Goal: Navigation & Orientation: Find specific page/section

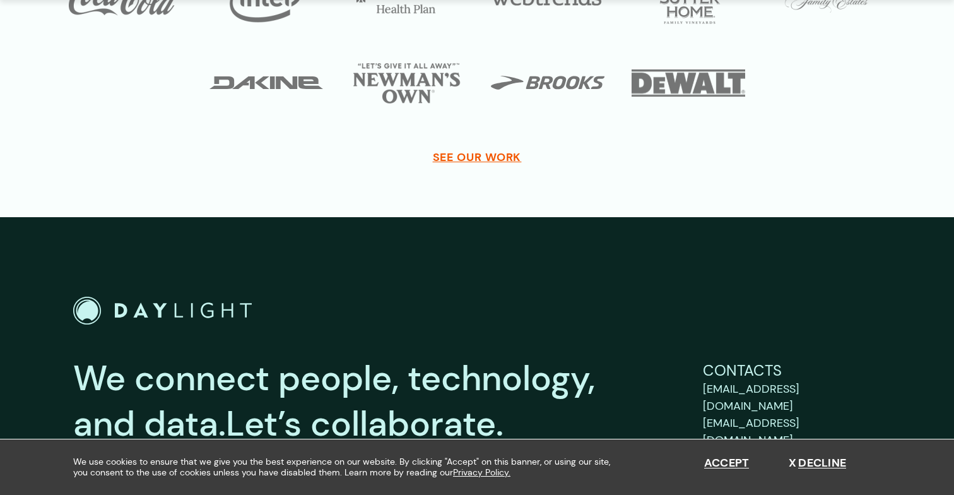
scroll to position [4646, 0]
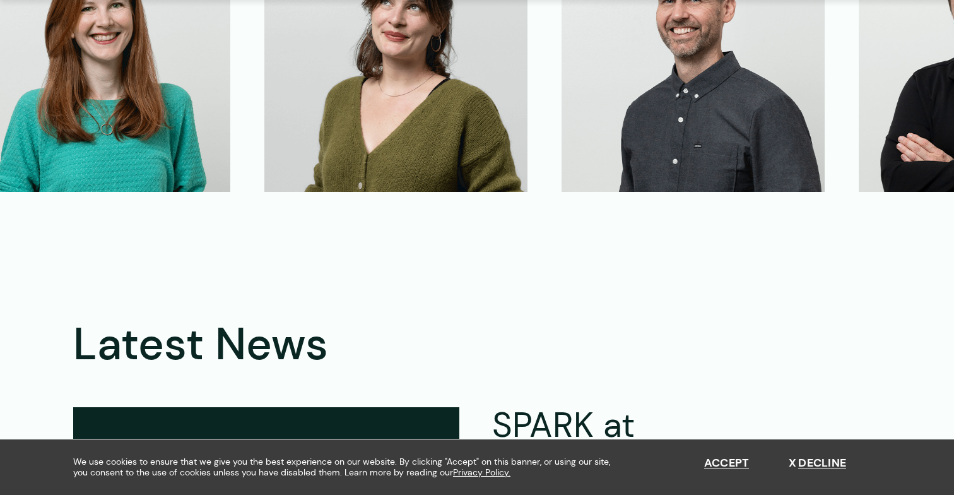
click at [712, 107] on img at bounding box center [693, 61] width 263 height 261
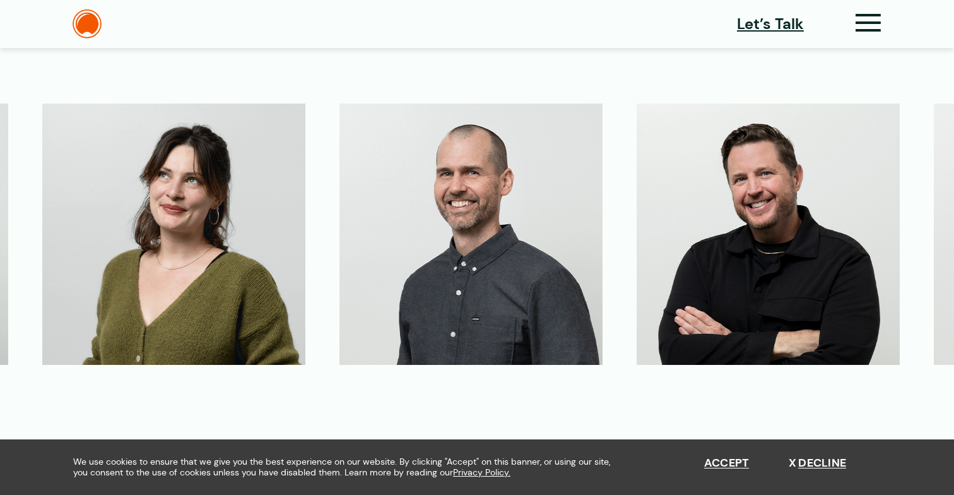
scroll to position [3055, 0]
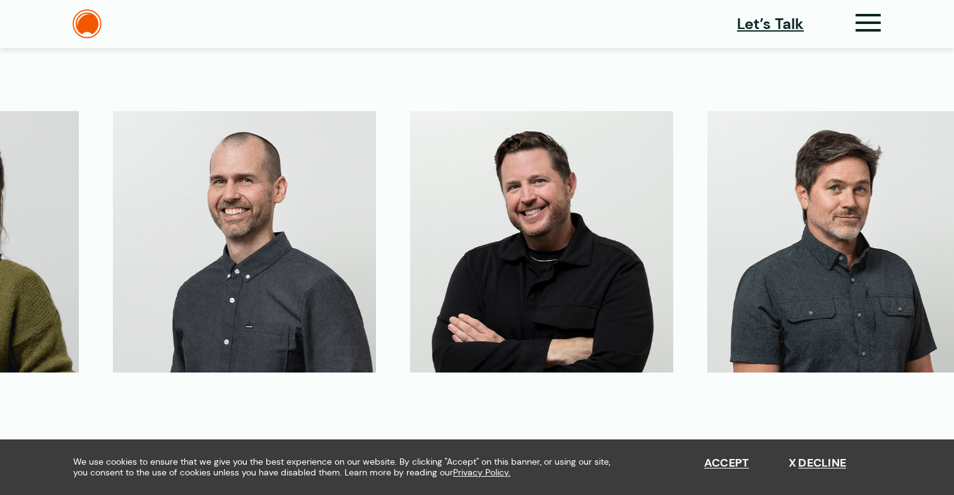
click at [855, 5] on header "Let’s Talk Clients Capabilities Process People About Contact News Careers Retai…" at bounding box center [477, 24] width 954 height 48
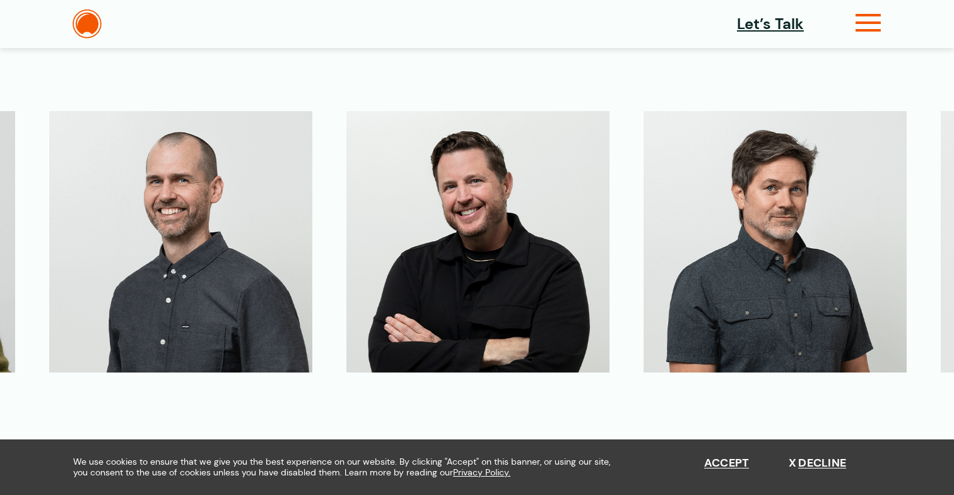
click at [861, 21] on icon at bounding box center [869, 27] width 26 height 13
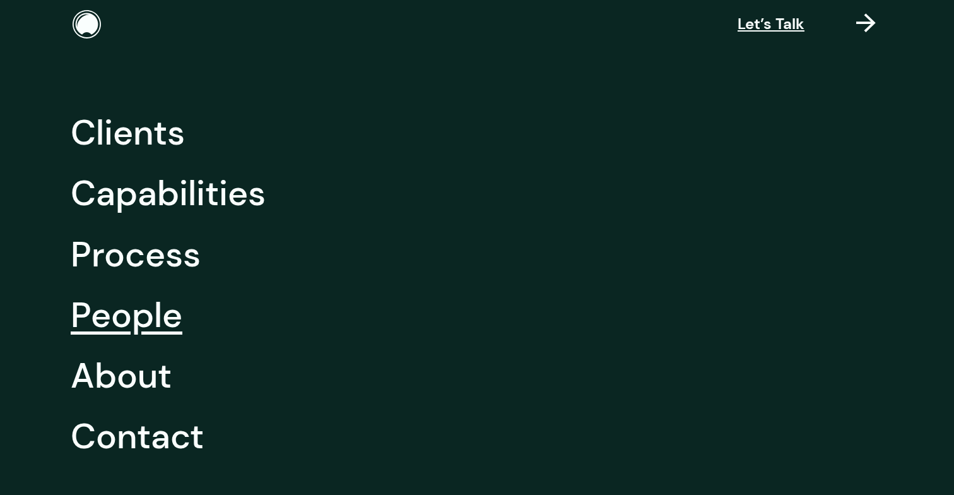
click at [151, 318] on link "People" at bounding box center [127, 315] width 112 height 61
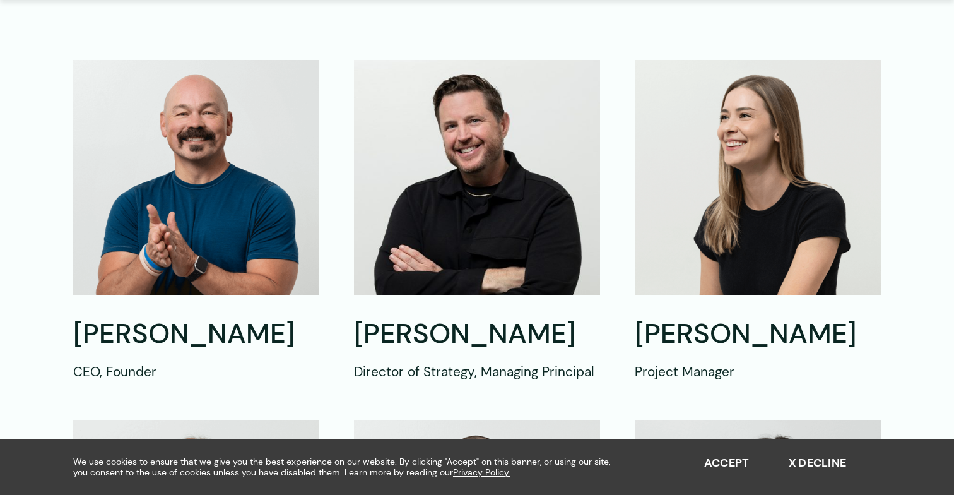
scroll to position [465, 0]
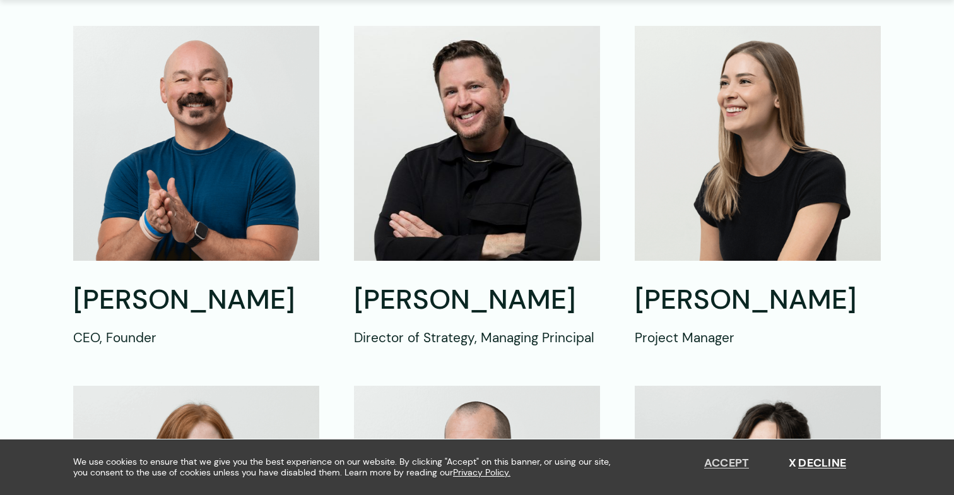
click at [720, 466] on button "Accept" at bounding box center [726, 463] width 45 height 14
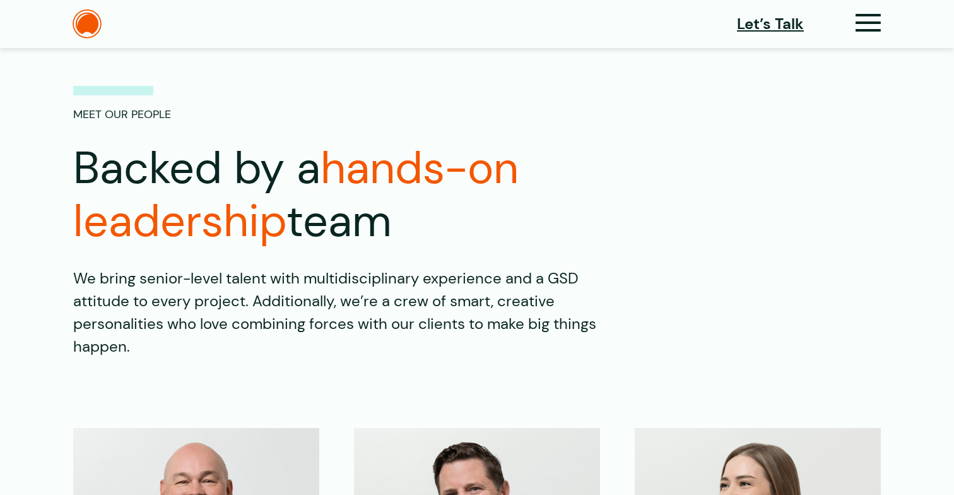
scroll to position [0, 0]
